Goal: Task Accomplishment & Management: Use online tool/utility

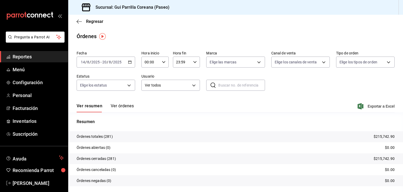
click at [21, 57] on span "Reportes" at bounding box center [38, 56] width 51 height 7
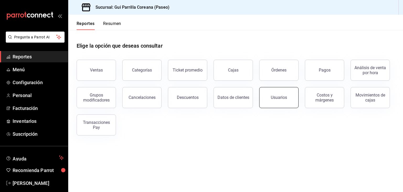
click at [270, 101] on button "Usuarios" at bounding box center [278, 97] width 39 height 21
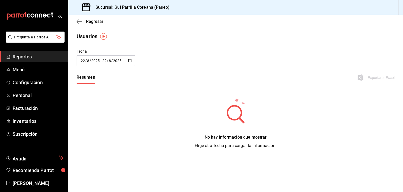
click at [130, 61] on \(Stroke\) "button" at bounding box center [129, 60] width 3 height 3
click at [87, 92] on li "Ayer" at bounding box center [102, 89] width 50 height 12
type input "[DATE]"
type input "21"
type input "[DATE]"
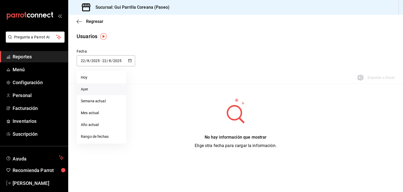
type input "21"
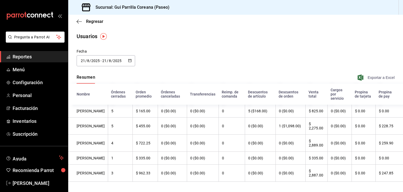
click at [373, 78] on span "Exportar a Excel" at bounding box center [377, 77] width 36 height 6
